Goal: Feedback & Contribution: Contribute content

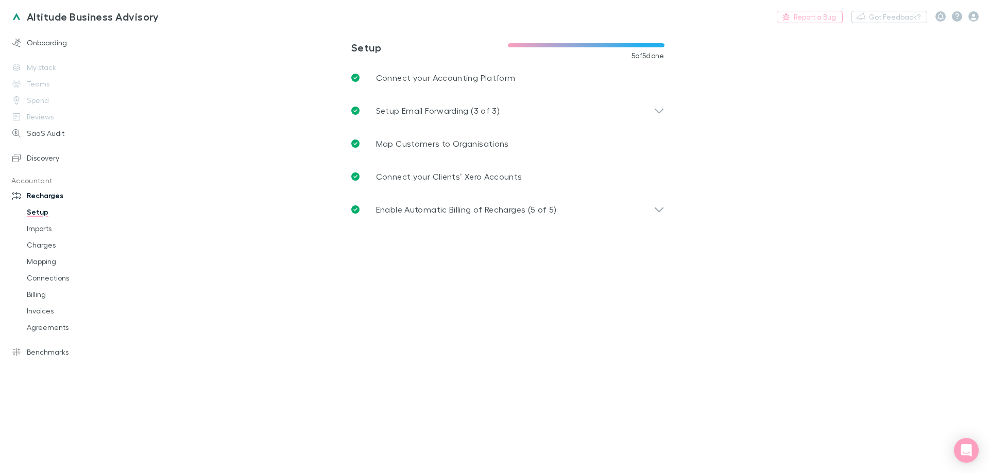
click at [54, 33] on div "Onboarding My stack Teams Spend Reviews SaaS Audit Discovery Accountant Recharg…" at bounding box center [70, 248] width 141 height 432
click at [54, 39] on link "Onboarding" at bounding box center [70, 43] width 137 height 16
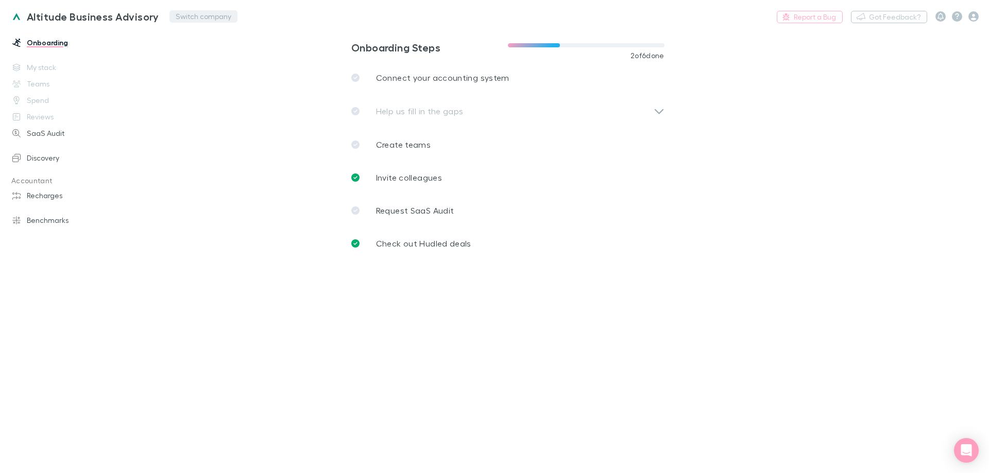
click at [177, 20] on button "Switch company" at bounding box center [203, 16] width 68 height 12
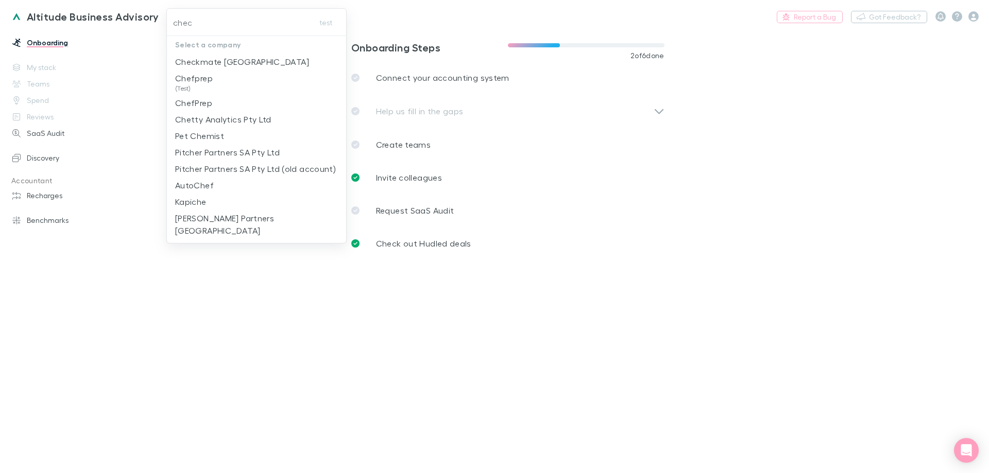
type input "check"
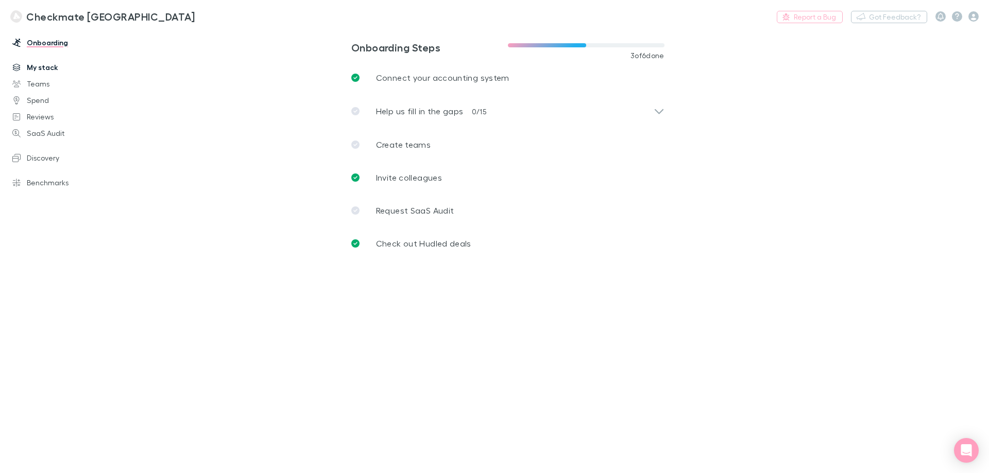
click at [46, 66] on link "My stack" at bounding box center [70, 67] width 137 height 16
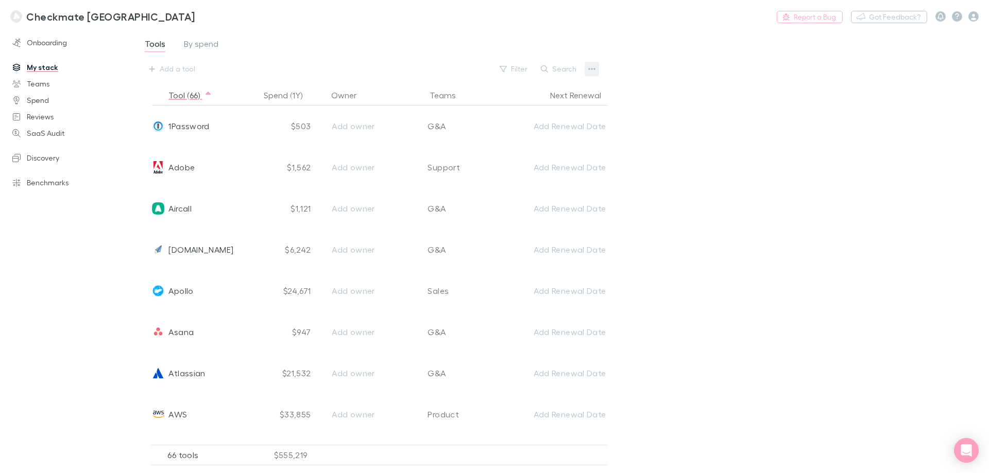
click at [586, 68] on button "button" at bounding box center [592, 69] width 14 height 14
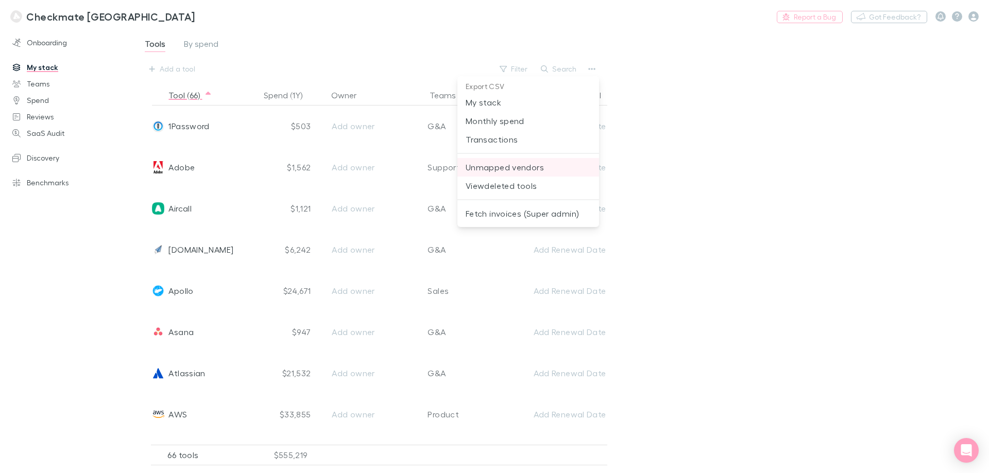
click at [534, 173] on span "Unmapped vendors" at bounding box center [528, 167] width 125 height 12
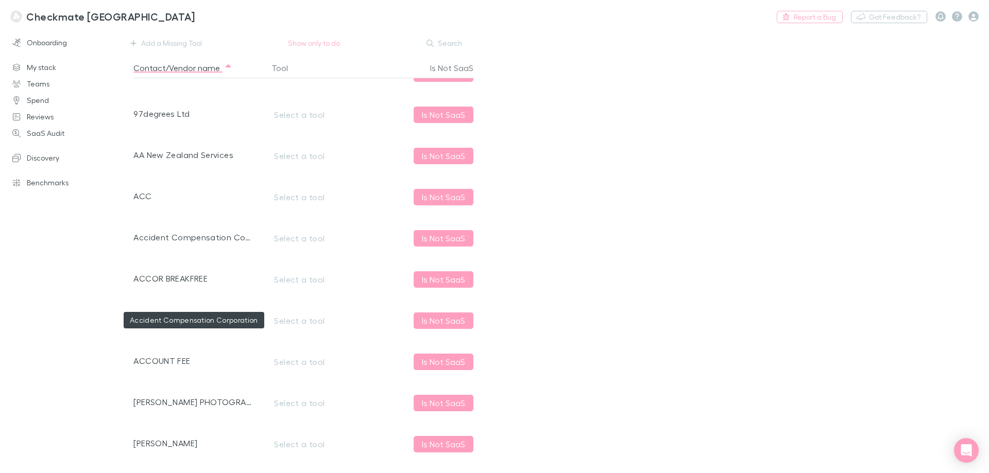
scroll to position [464, 0]
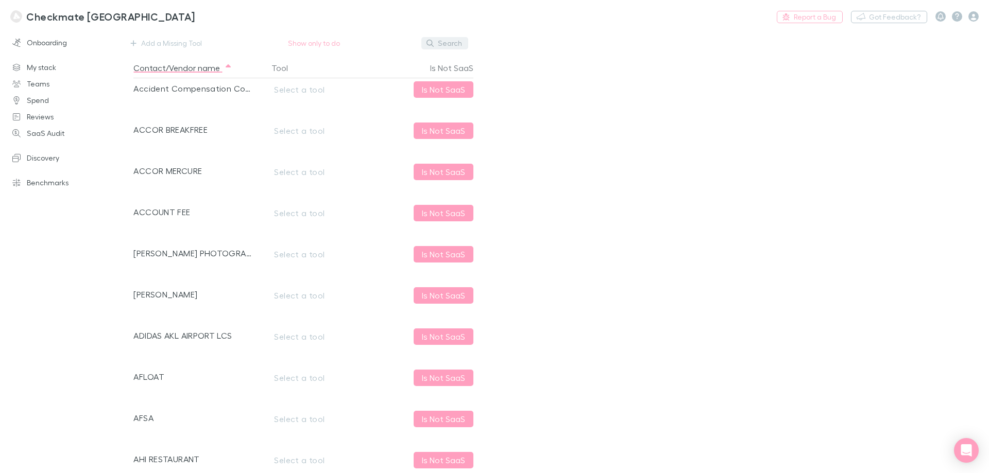
click at [450, 41] on button "Search" at bounding box center [444, 43] width 47 height 12
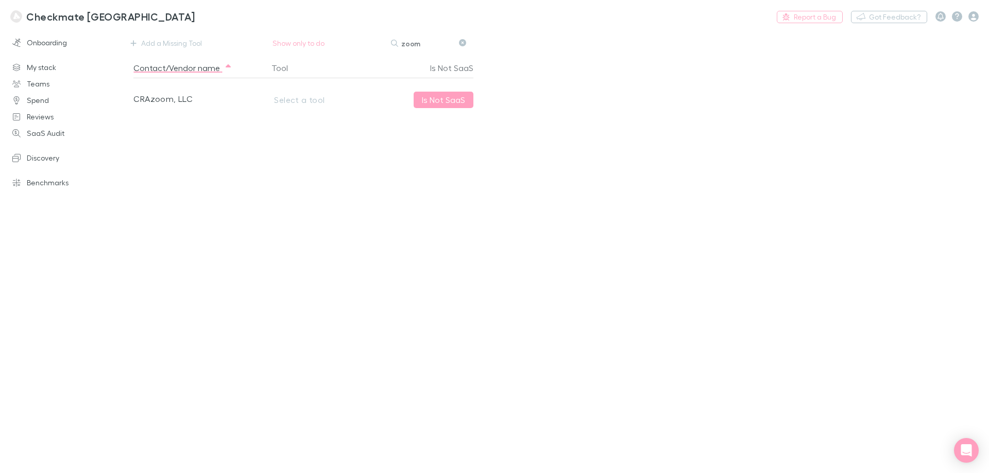
scroll to position [0, 0]
type input "zoo"
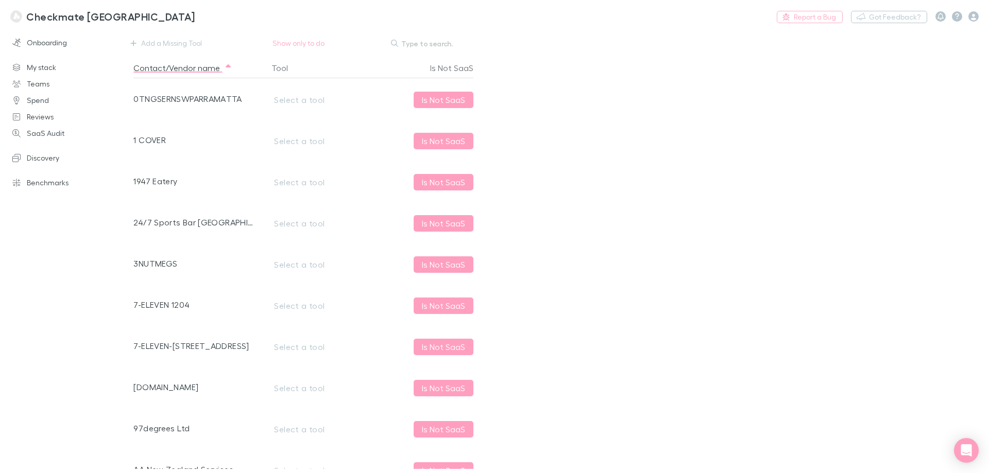
click at [450, 41] on input "text" at bounding box center [427, 43] width 52 height 14
click at [460, 42] on div "Search" at bounding box center [447, 43] width 41 height 12
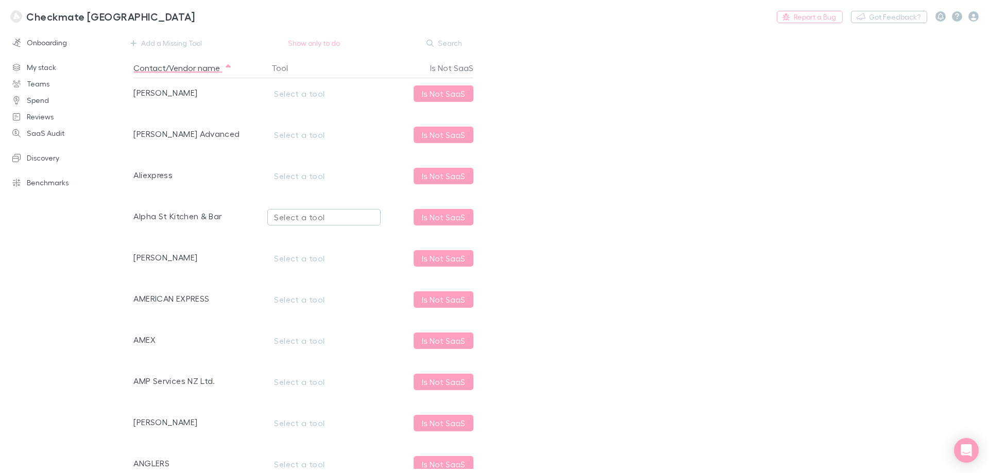
scroll to position [1442, 0]
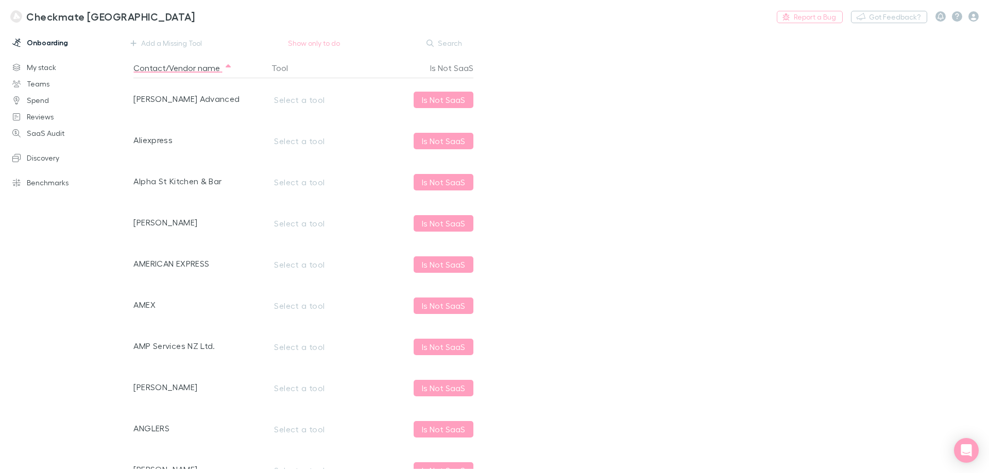
click at [61, 47] on link "Onboarding" at bounding box center [70, 43] width 137 height 16
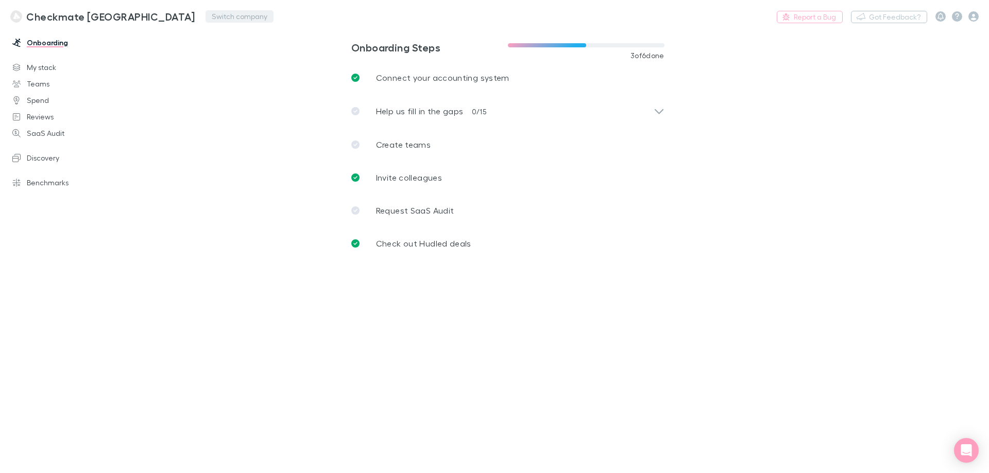
click at [206, 16] on button "Switch company" at bounding box center [240, 16] width 68 height 12
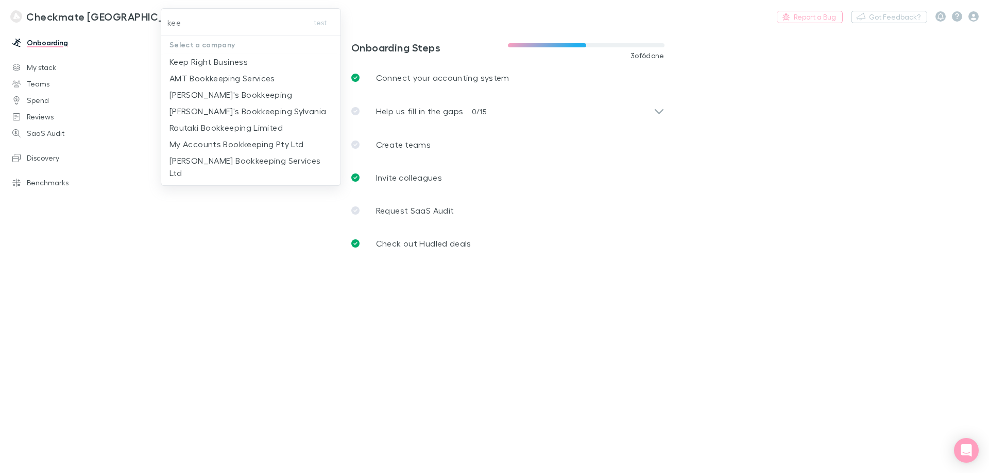
type input "keep"
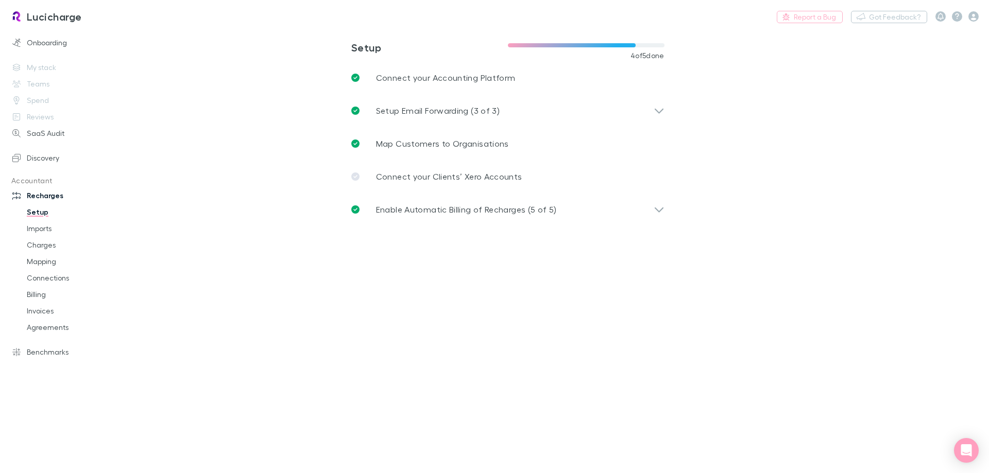
click at [190, 170] on main "Setup 4 of 5 done Connect your Accounting Platform Setup Email Forwarding (3 of…" at bounding box center [561, 251] width 856 height 444
drag, startPoint x: 13, startPoint y: 410, endPoint x: 20, endPoint y: 414, distance: 7.6
click at [13, 410] on div "Onboarding My stack Teams Spend Reviews SaaS Audit Discovery Accountant Recharg…" at bounding box center [70, 248] width 141 height 432
click at [58, 20] on h3 "Lucicharge" at bounding box center [54, 16] width 55 height 12
click at [194, 116] on main "Setup 4 of 5 done Connect your Accounting Platform Setup Email Forwarding (3 of…" at bounding box center [561, 251] width 856 height 444
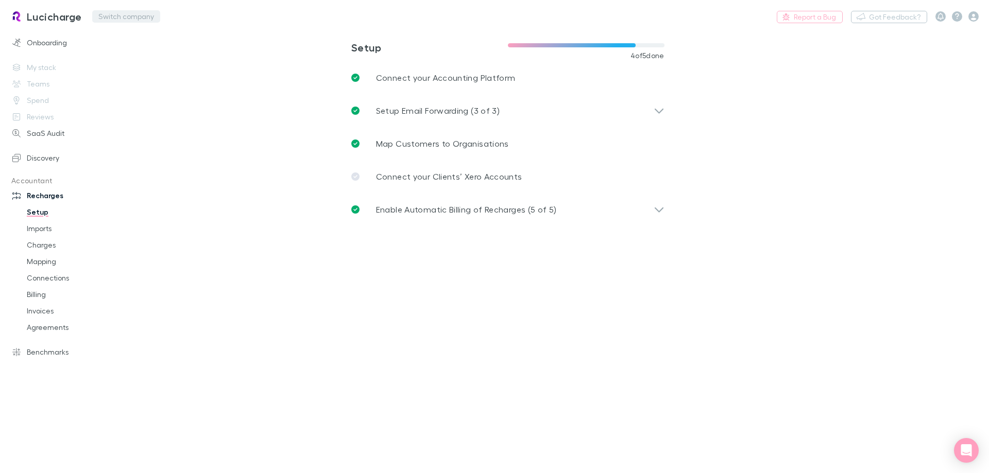
click at [135, 15] on button "Switch company" at bounding box center [126, 16] width 68 height 12
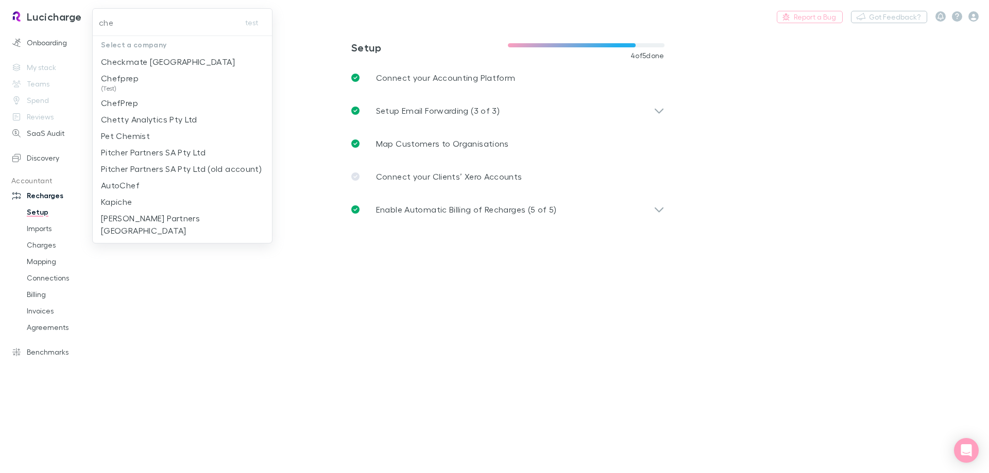
type input "chec"
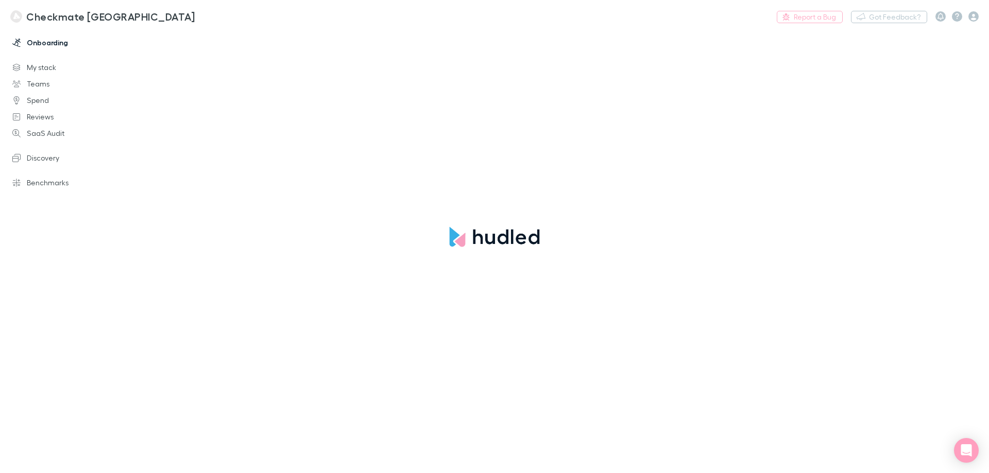
click at [50, 43] on link "Onboarding" at bounding box center [70, 43] width 137 height 16
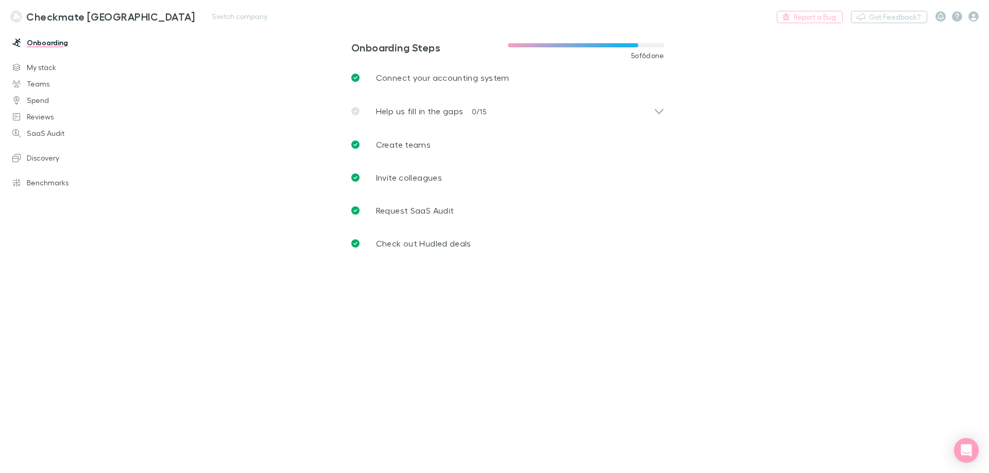
click at [967, 18] on div at bounding box center [956, 16] width 43 height 10
click at [973, 18] on icon "button" at bounding box center [973, 16] width 10 height 10
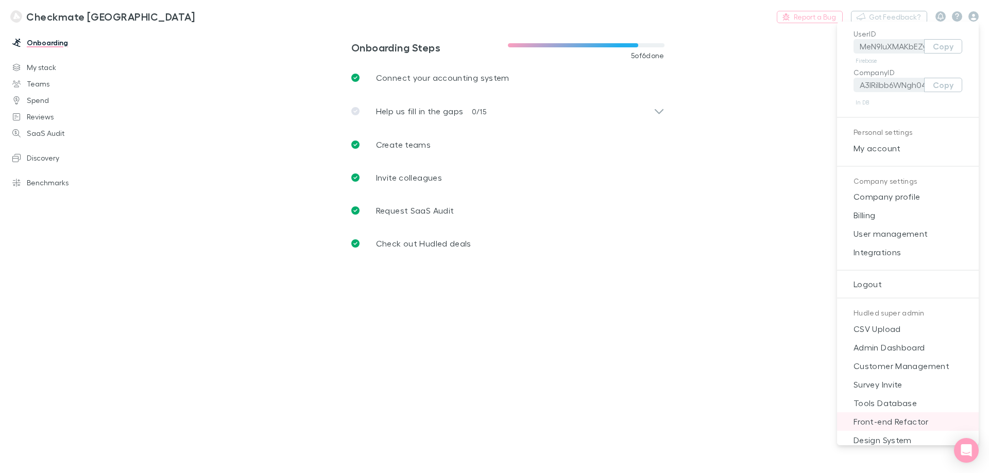
scroll to position [40, 0]
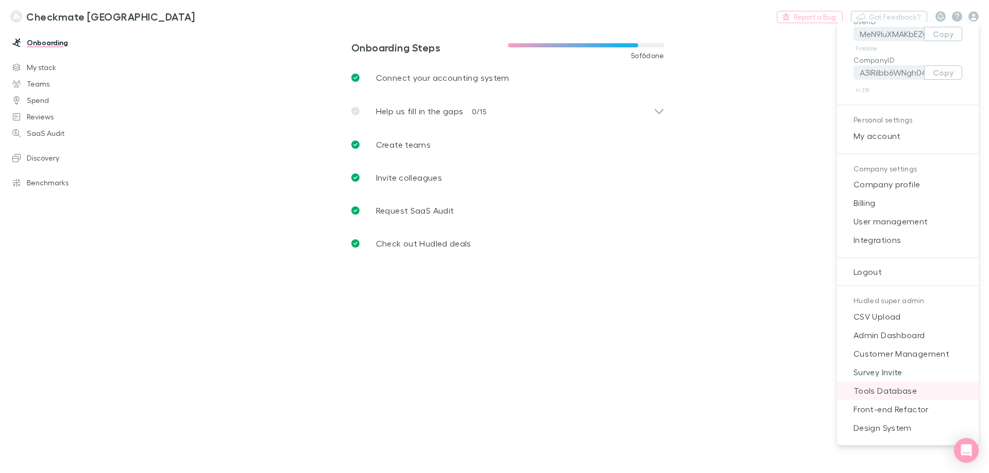
click at [912, 395] on span "Tools Database" at bounding box center [907, 391] width 125 height 12
select select "NONE"
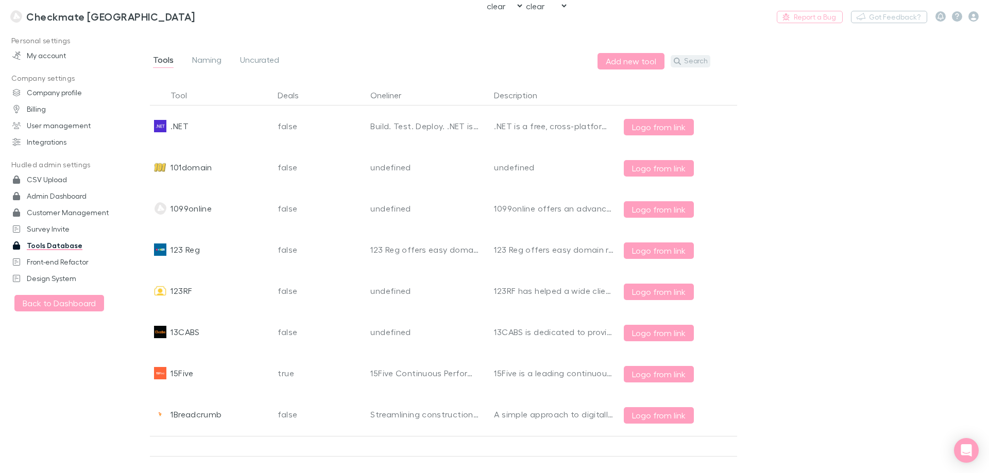
click at [693, 60] on button "Search" at bounding box center [691, 61] width 40 height 12
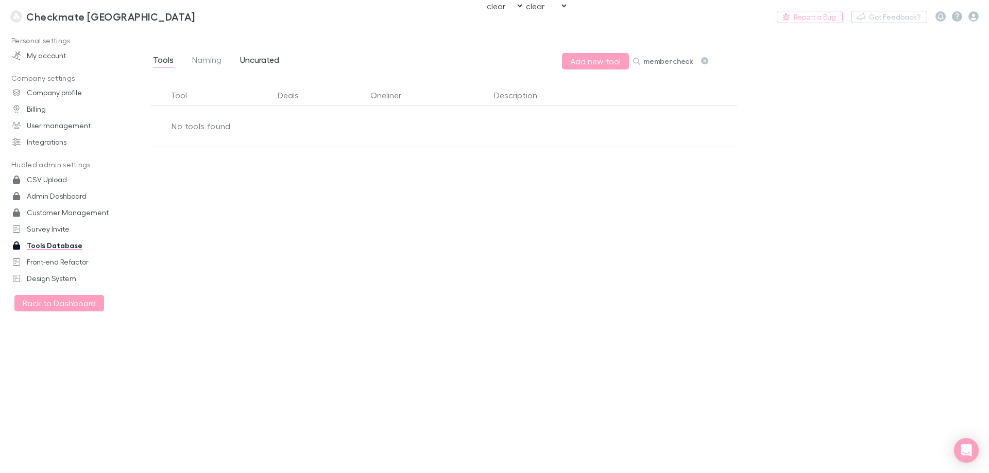
type input "member check"
click at [261, 61] on span "Uncurated" at bounding box center [259, 61] width 39 height 13
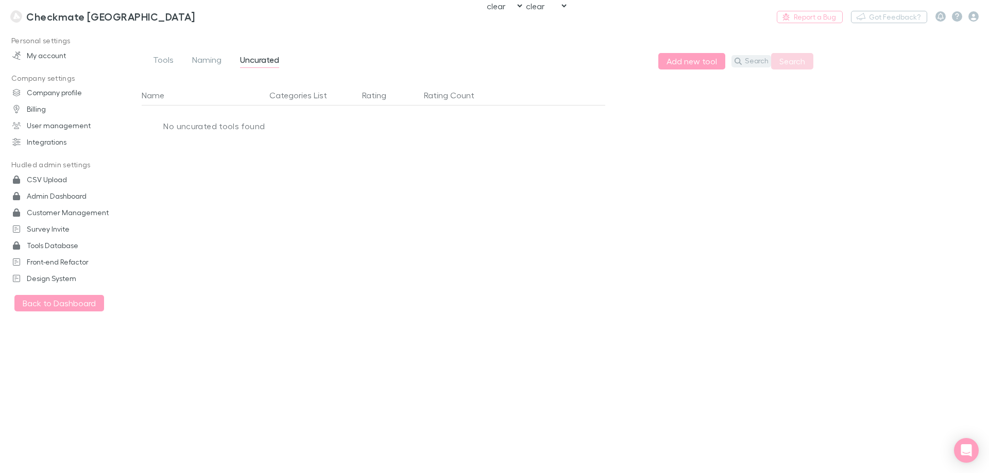
click at [747, 62] on button "Search" at bounding box center [751, 61] width 40 height 12
type input "members check"
click at [791, 70] on div "Tools Naming Uncurated Add new tool Search members check Search" at bounding box center [493, 57] width 721 height 56
click at [793, 61] on button "Search" at bounding box center [792, 61] width 42 height 16
click at [168, 63] on span "Tools" at bounding box center [163, 61] width 21 height 13
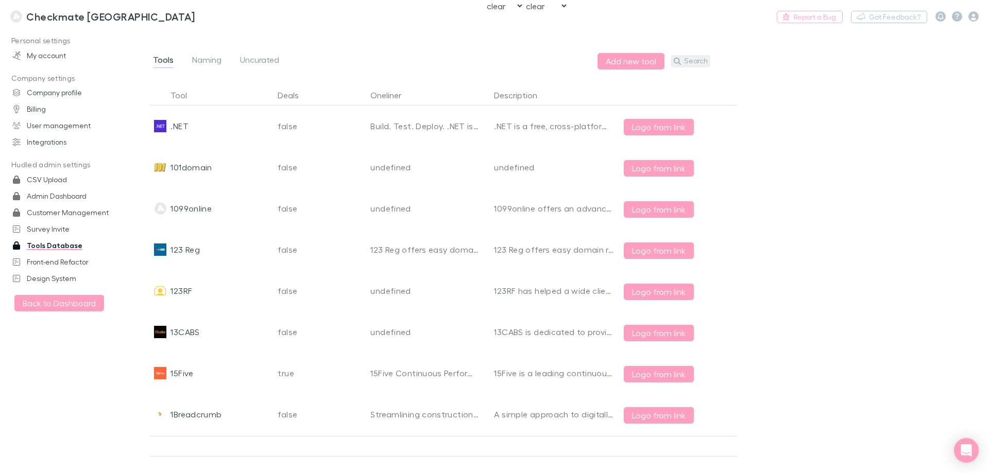
click at [699, 58] on button "Search" at bounding box center [691, 61] width 40 height 12
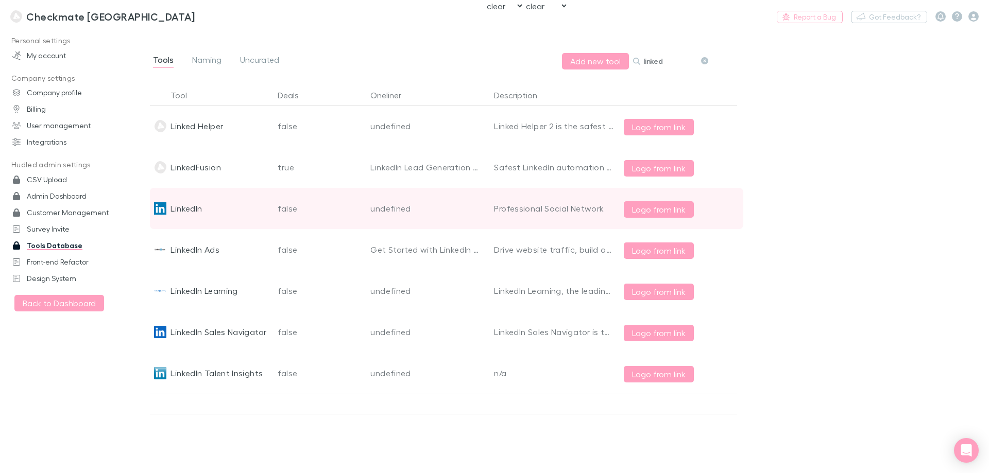
type input "linked"
click at [194, 207] on div "LinkedIn" at bounding box center [185, 208] width 31 height 41
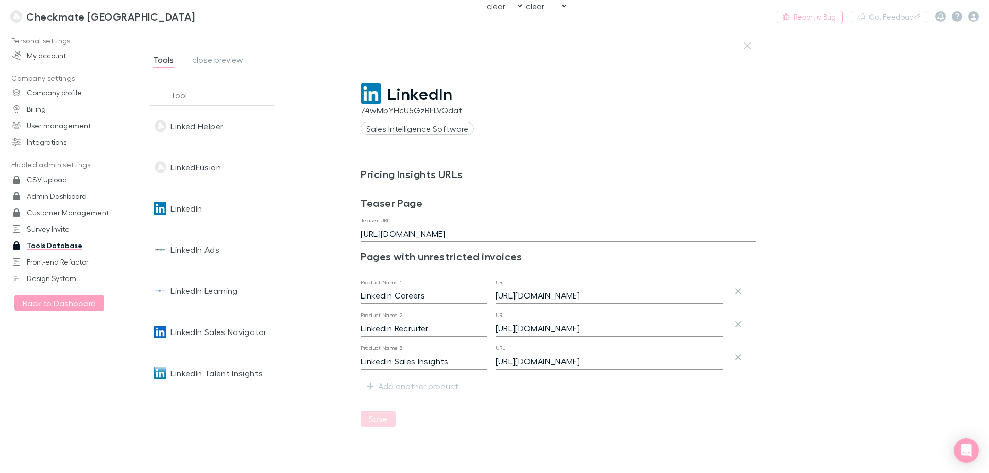
click at [405, 94] on span "LinkedIn" at bounding box center [419, 94] width 65 height 20
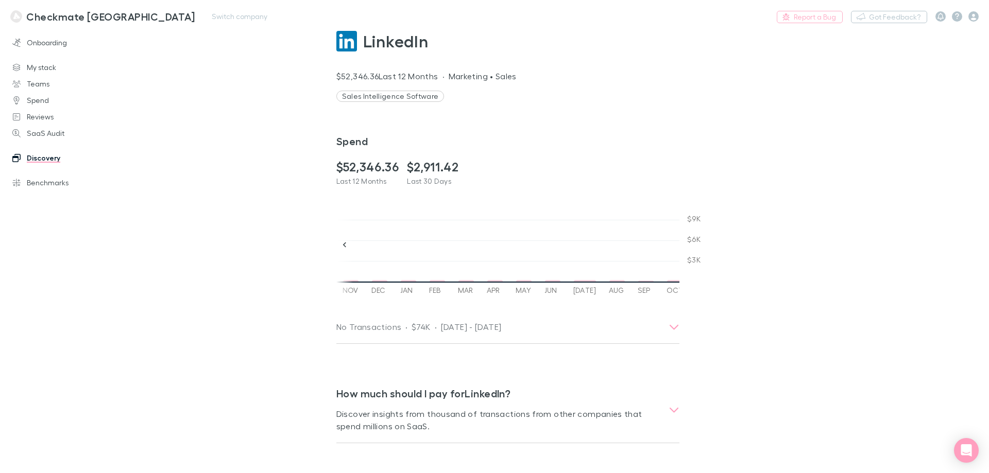
scroll to position [0, 1041]
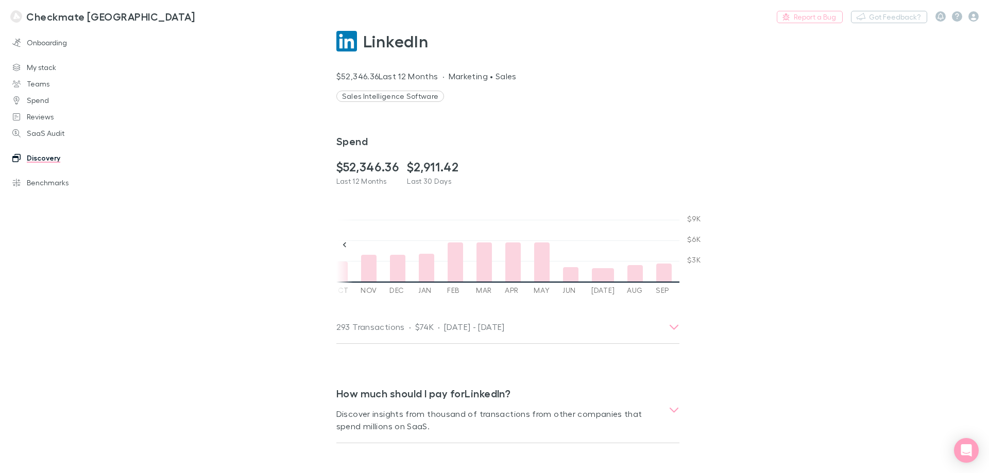
click at [173, 164] on main "LinkedIn $52,346.36 Last 12 Months · Marketing • Sales Sales Intelligence Softw…" at bounding box center [561, 251] width 856 height 444
click at [218, 166] on main "LinkedIn $52,346.36 Last 12 Months · Marketing • Sales Sales Intelligence Softw…" at bounding box center [561, 251] width 856 height 444
select select "NONE"
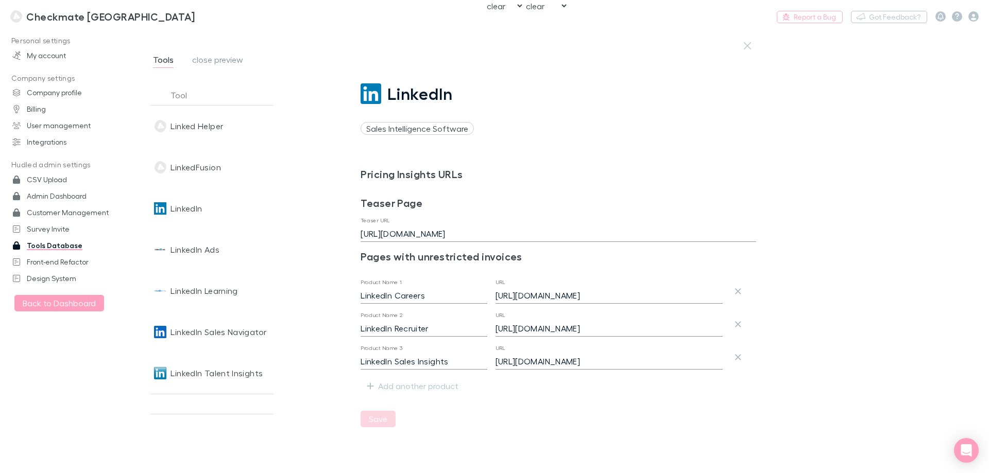
click at [204, 59] on span "close preview" at bounding box center [217, 61] width 51 height 13
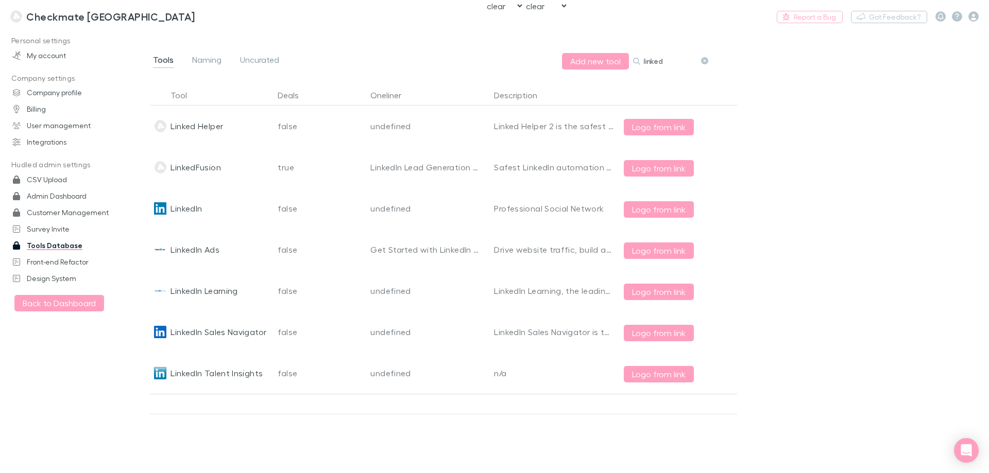
click at [662, 59] on input "linked" at bounding box center [669, 61] width 52 height 14
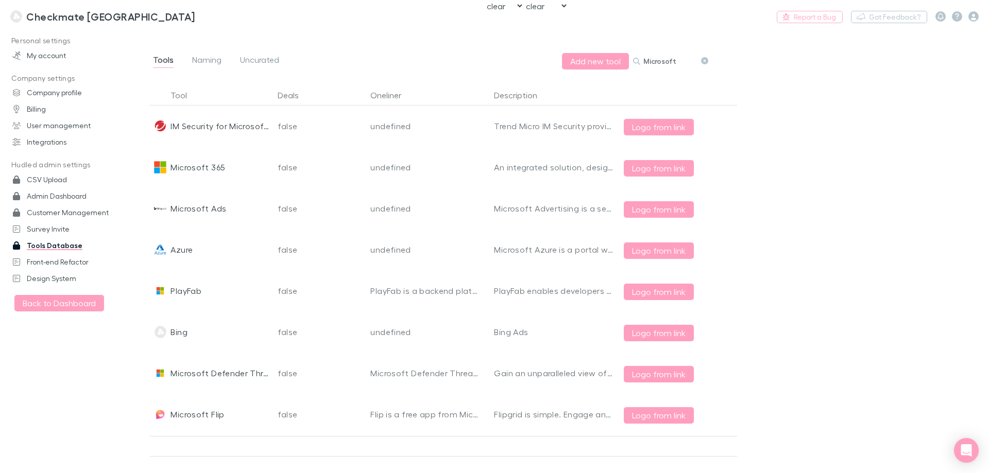
click at [659, 64] on input "Microsoft" at bounding box center [669, 61] width 52 height 14
click at [658, 64] on input "Microsoft" at bounding box center [669, 61] width 52 height 14
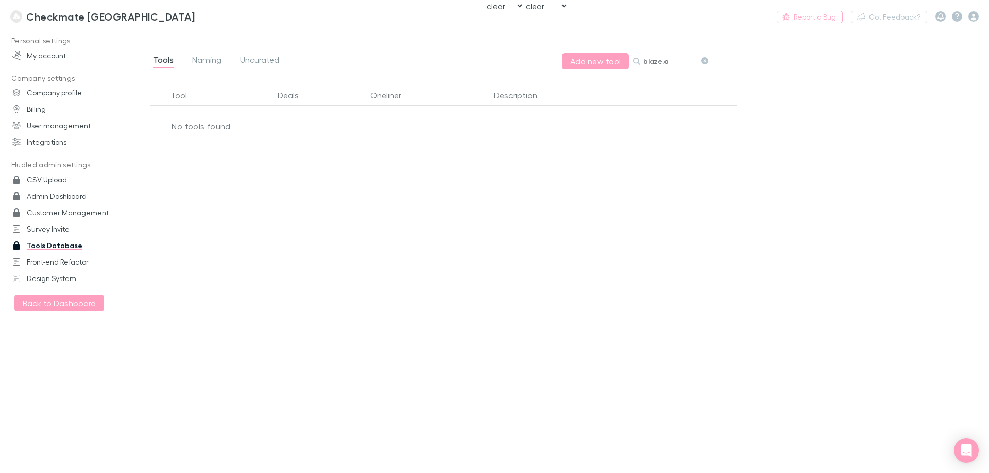
type input "[URL]"
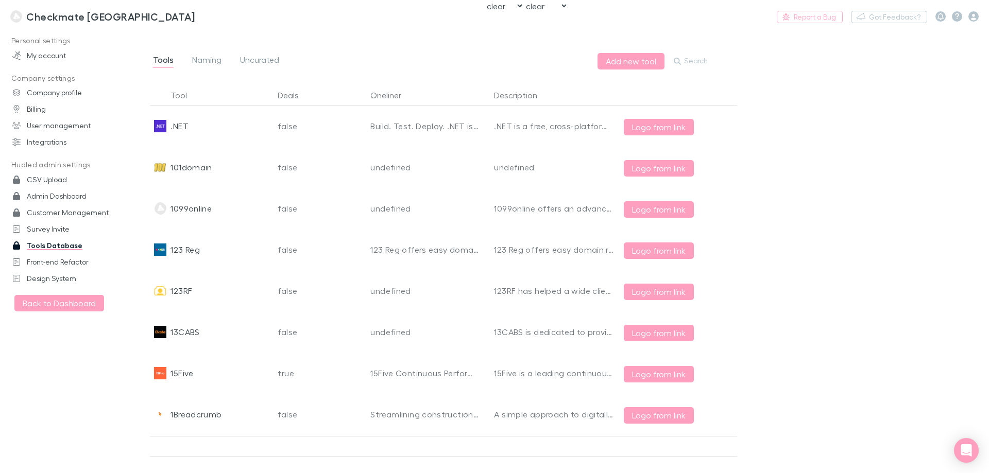
click at [705, 63] on button "Search" at bounding box center [691, 61] width 40 height 12
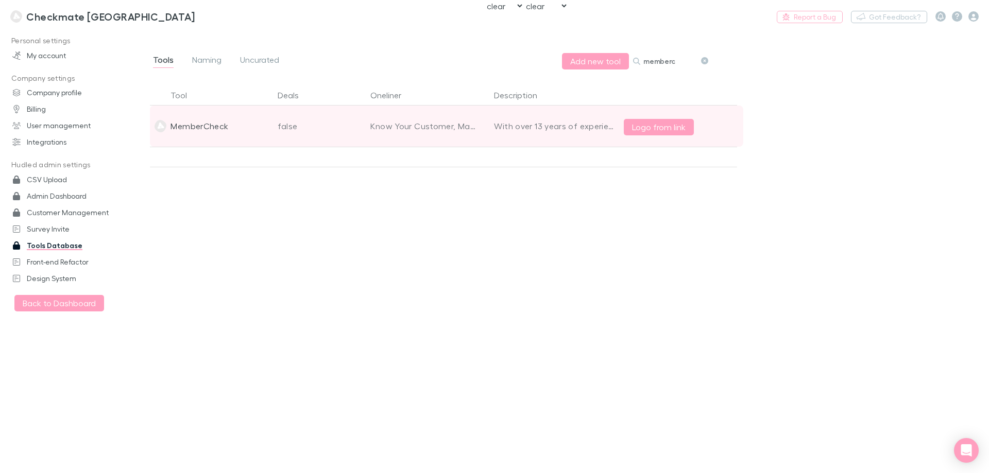
type input "memberc"
click at [216, 123] on div "MemberCheck" at bounding box center [199, 126] width 58 height 41
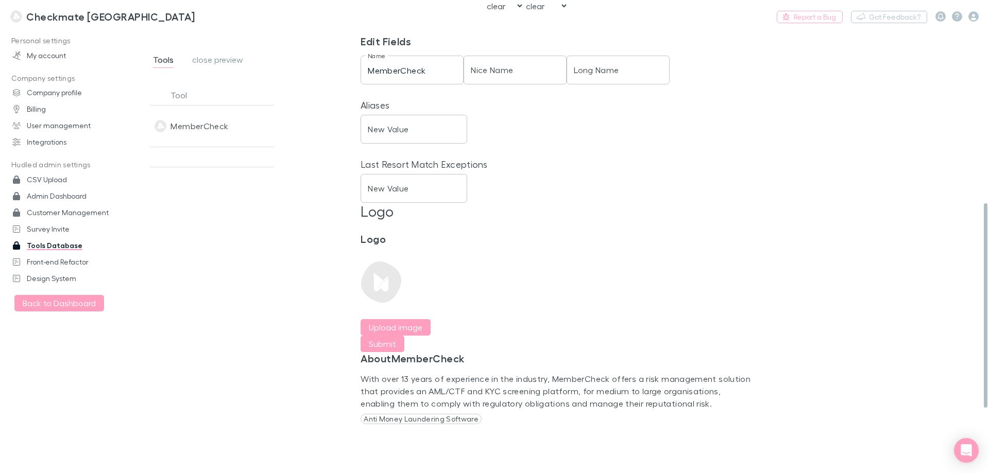
scroll to position [412, 0]
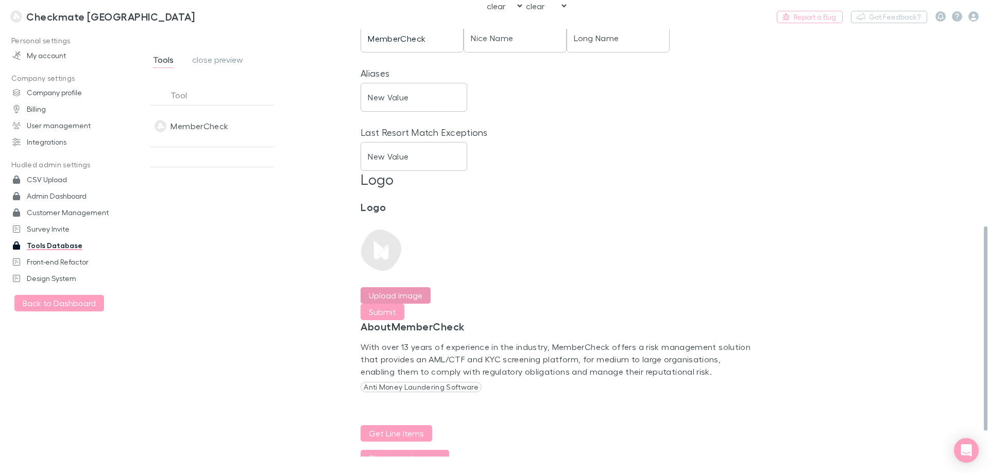
click at [406, 290] on label "Upload image" at bounding box center [396, 295] width 54 height 12
click at [0, 0] on input "Upload image" at bounding box center [0, 0] width 0 height 0
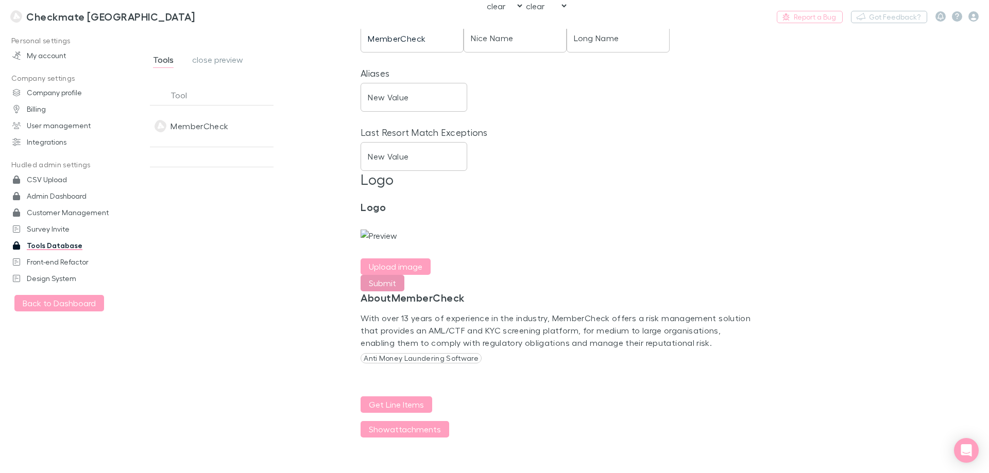
click at [394, 292] on button "Submit" at bounding box center [383, 283] width 44 height 16
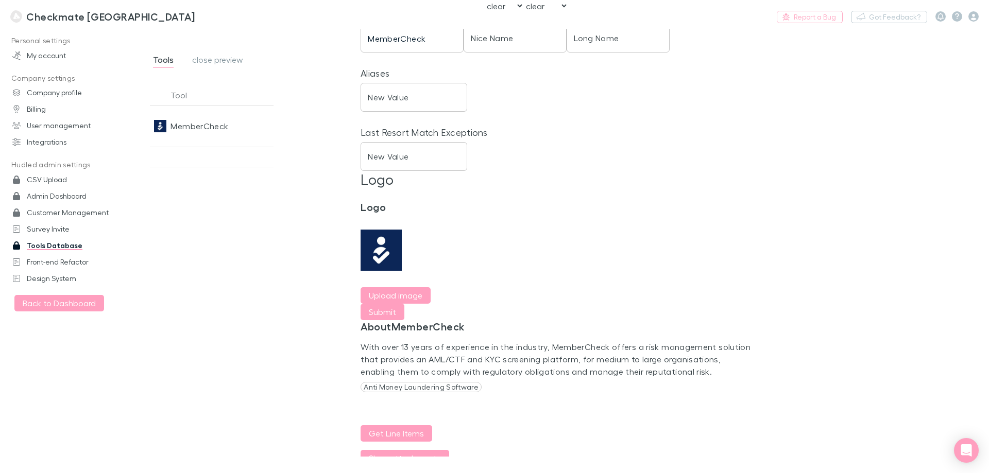
click at [227, 61] on span "close preview" at bounding box center [217, 61] width 51 height 13
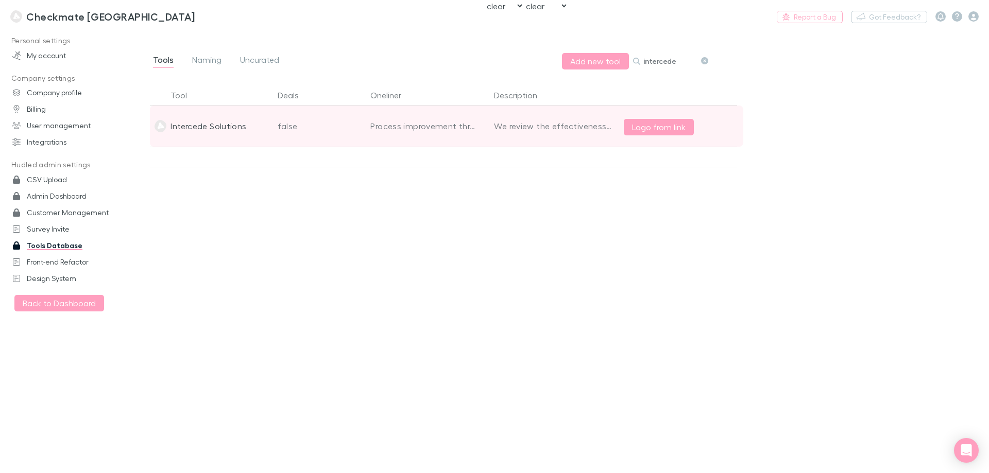
type input "intercede"
click at [204, 138] on div "Intercede Solutions" at bounding box center [208, 126] width 76 height 41
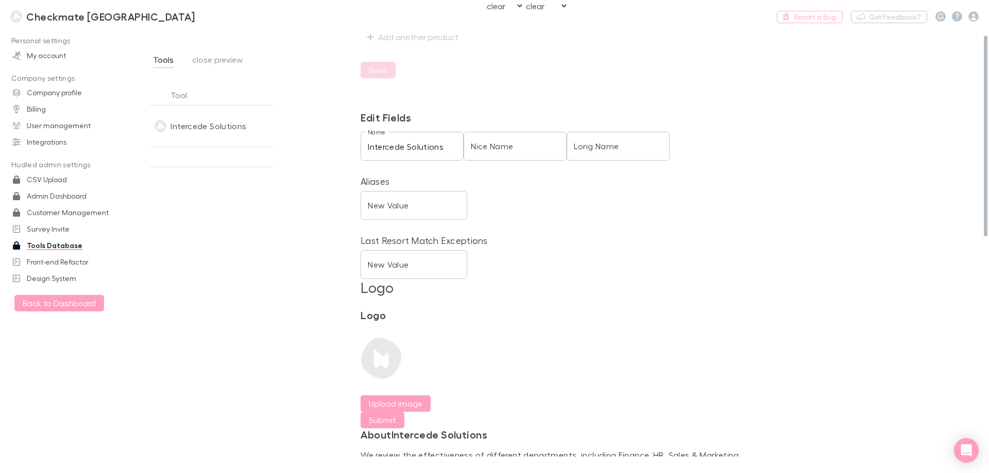
scroll to position [309, 0]
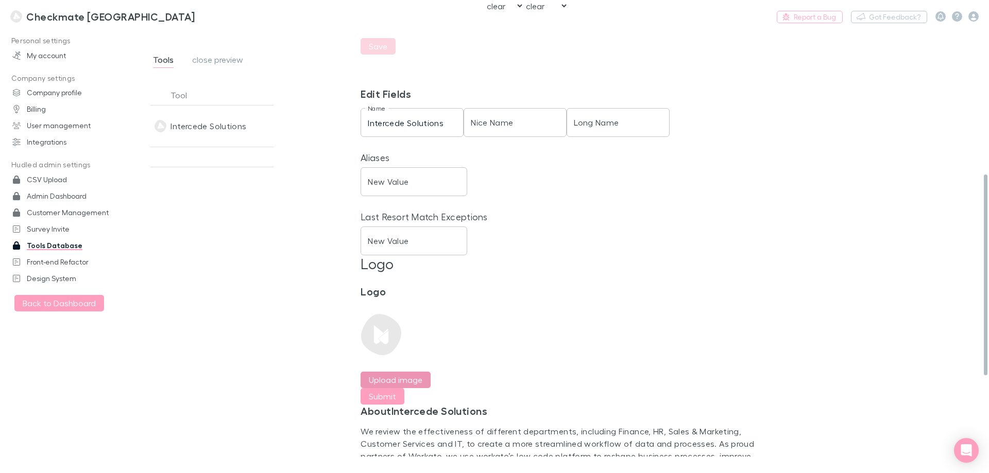
click at [397, 378] on label "Upload image" at bounding box center [396, 380] width 54 height 12
click at [0, 0] on input "Upload image" at bounding box center [0, 0] width 0 height 0
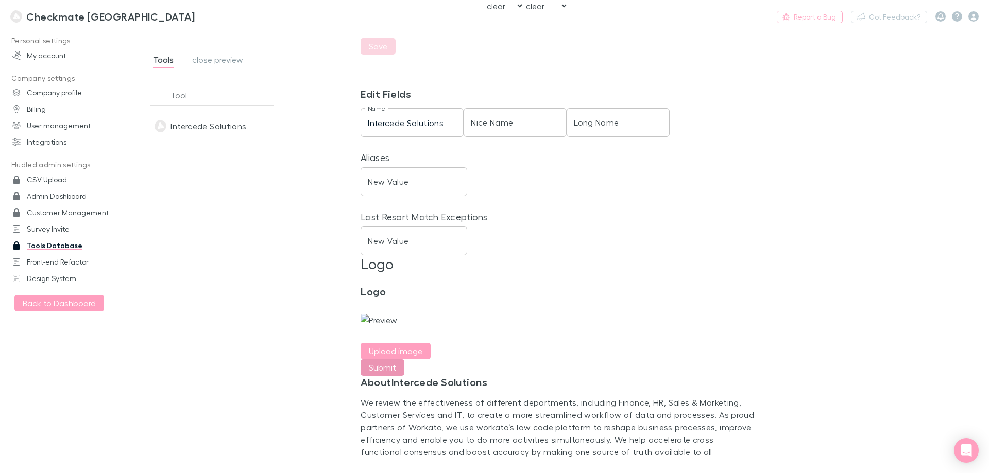
click at [378, 376] on button "Submit" at bounding box center [383, 368] width 44 height 16
click at [726, 294] on h3 "Logo" at bounding box center [559, 291] width 396 height 12
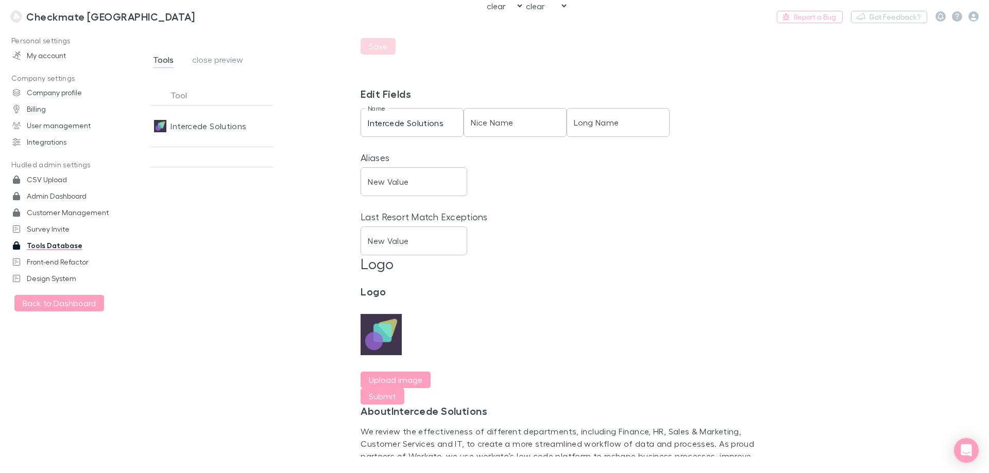
click at [211, 59] on span "close preview" at bounding box center [217, 61] width 51 height 13
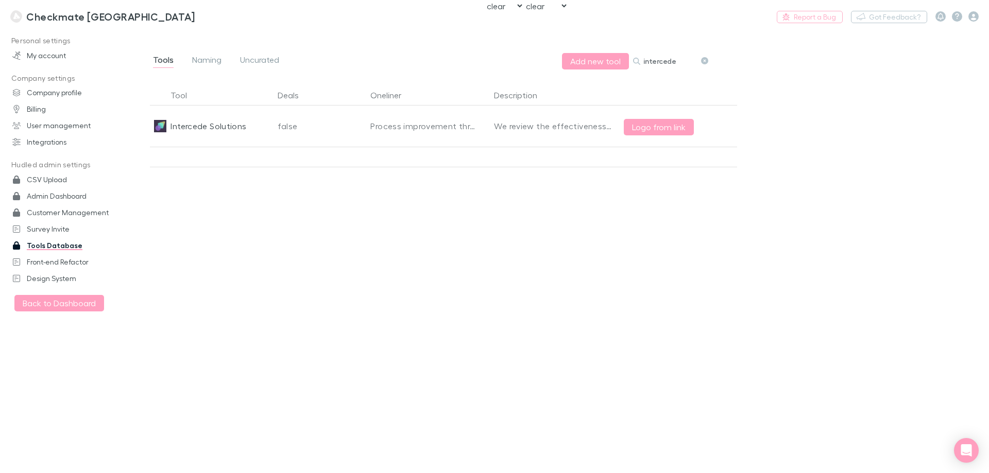
click at [669, 59] on input "intercede" at bounding box center [669, 61] width 52 height 14
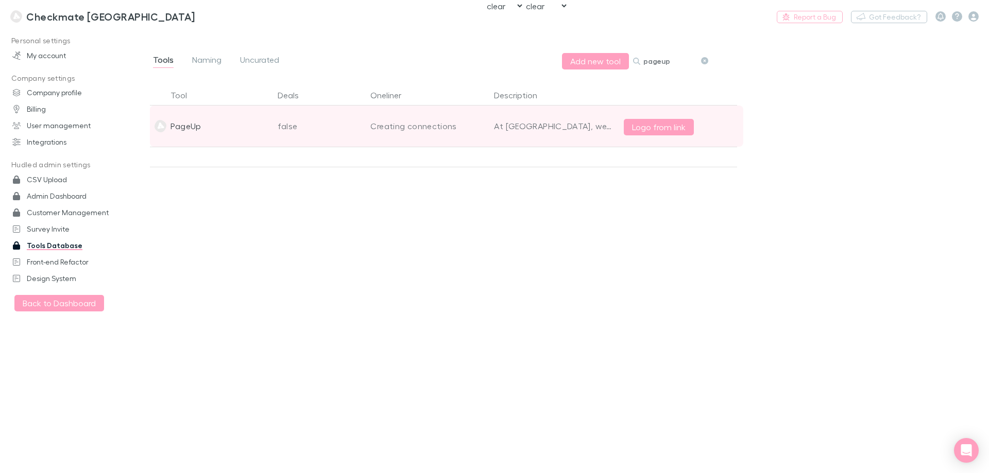
type input "pageup"
click at [207, 130] on div "PageUp" at bounding box center [212, 126] width 124 height 41
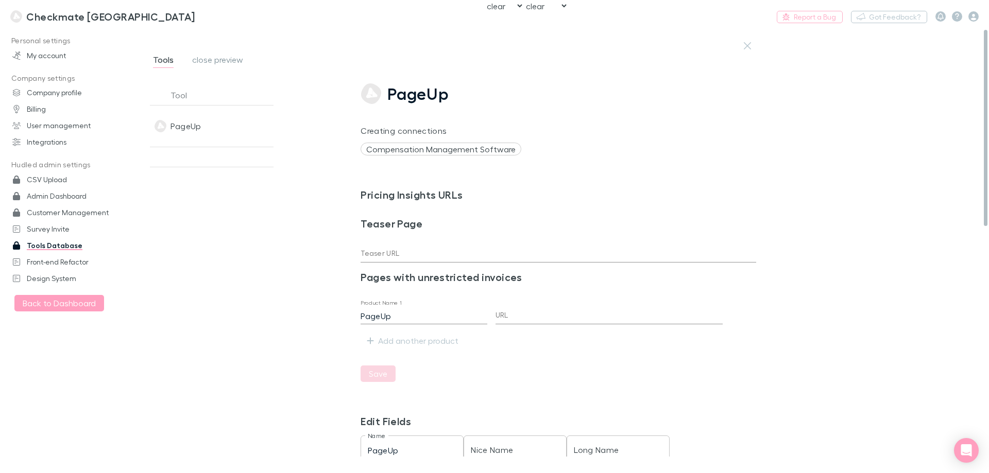
click at [973, 144] on div "PageUp qjATcQebmZEdqdPyuZjT Creating connections Compensation Management Softwa…" at bounding box center [679, 247] width 636 height 436
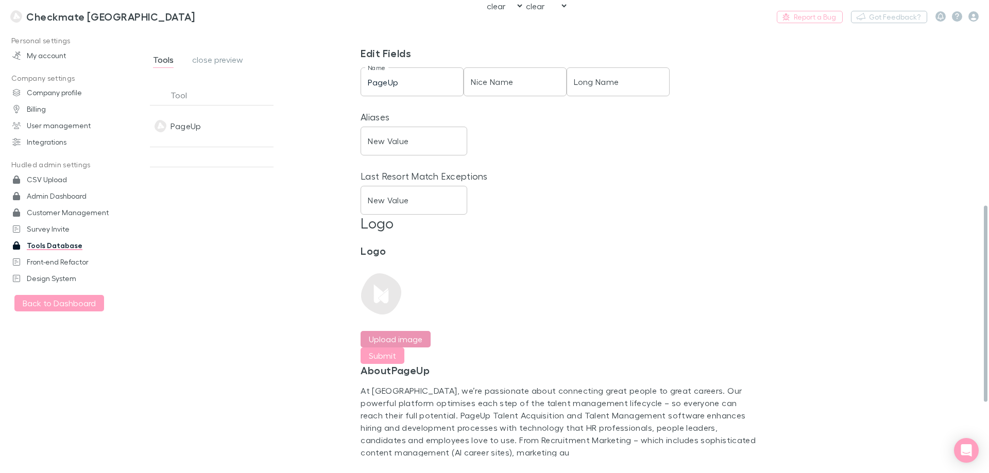
scroll to position [412, 0]
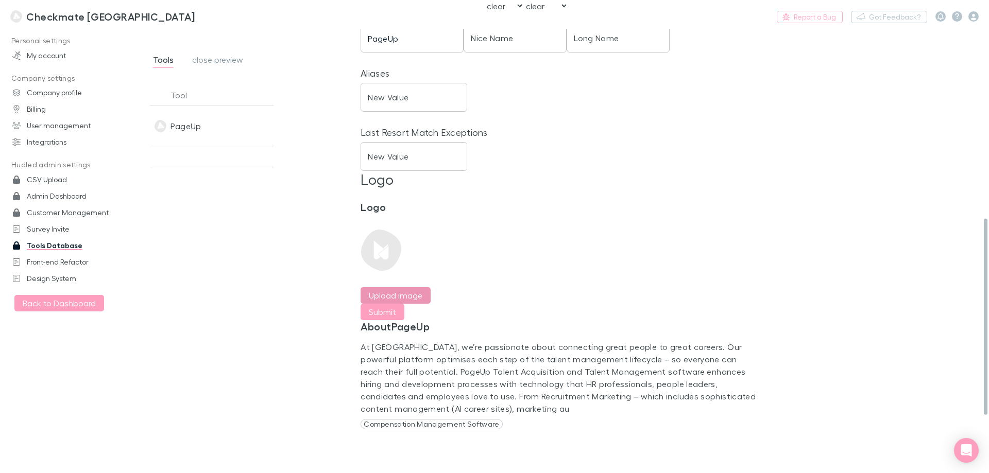
click at [395, 293] on label "Upload image" at bounding box center [396, 295] width 54 height 12
click at [0, 0] on input "Upload image" at bounding box center [0, 0] width 0 height 0
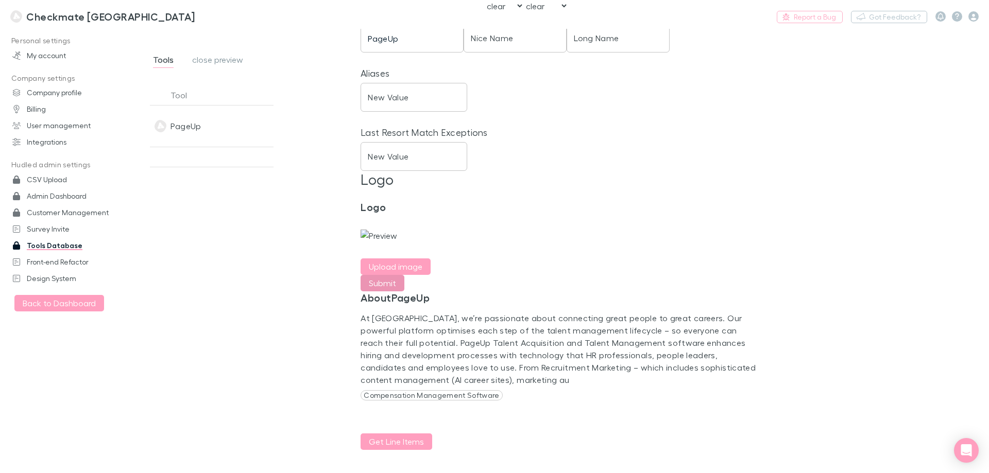
click at [383, 292] on button "Submit" at bounding box center [383, 283] width 44 height 16
